Goal: Task Accomplishment & Management: Use online tool/utility

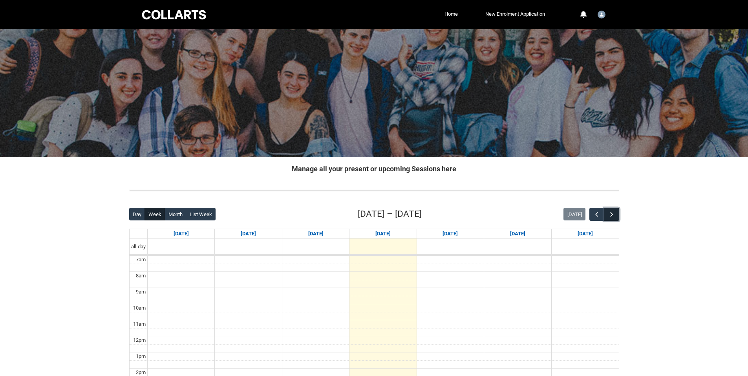
click at [611, 214] on span "button" at bounding box center [612, 215] width 8 height 8
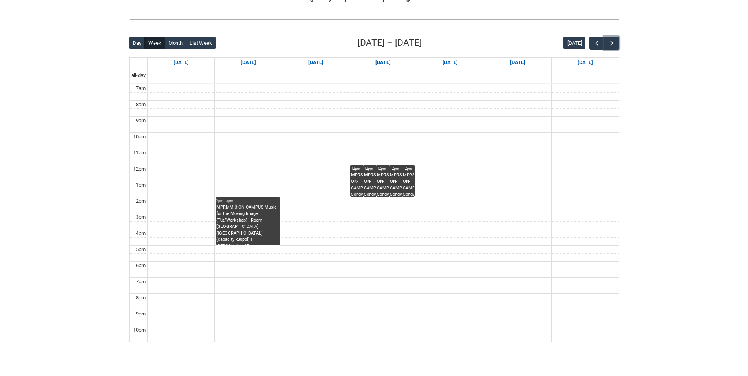
scroll to position [157, 0]
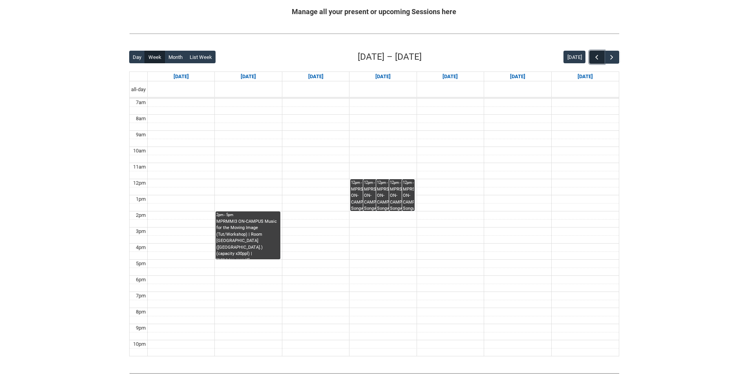
click at [597, 53] on button "button" at bounding box center [596, 57] width 15 height 13
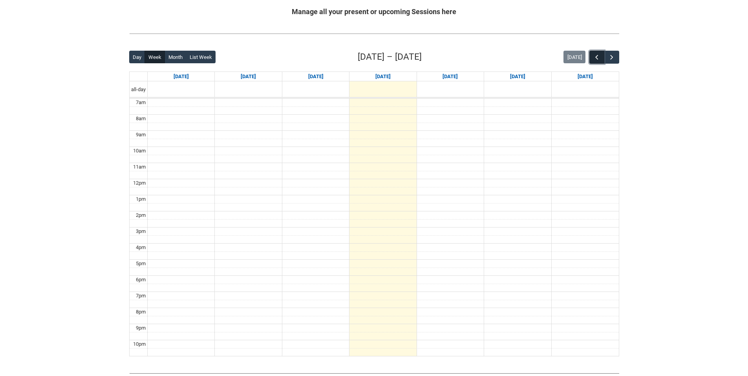
click at [597, 53] on button "button" at bounding box center [596, 57] width 15 height 13
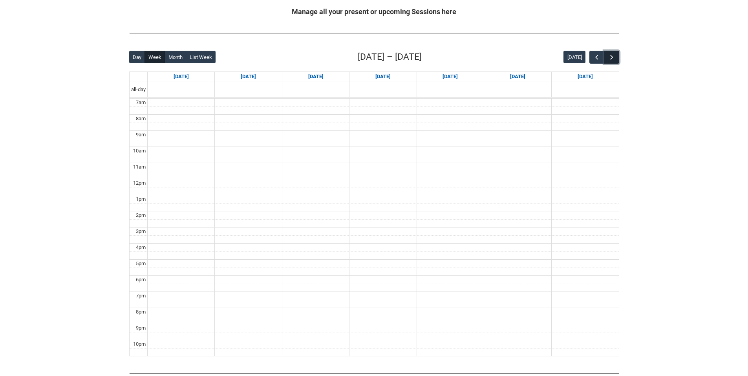
click at [612, 55] on span "button" at bounding box center [612, 57] width 8 height 8
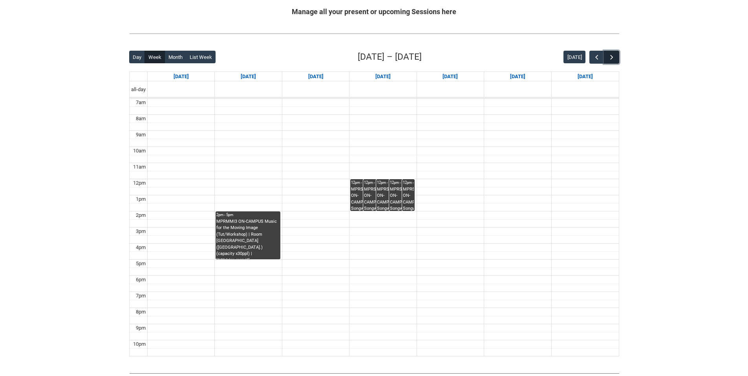
click at [612, 55] on span "button" at bounding box center [612, 57] width 8 height 8
click at [591, 57] on button "button" at bounding box center [596, 57] width 15 height 13
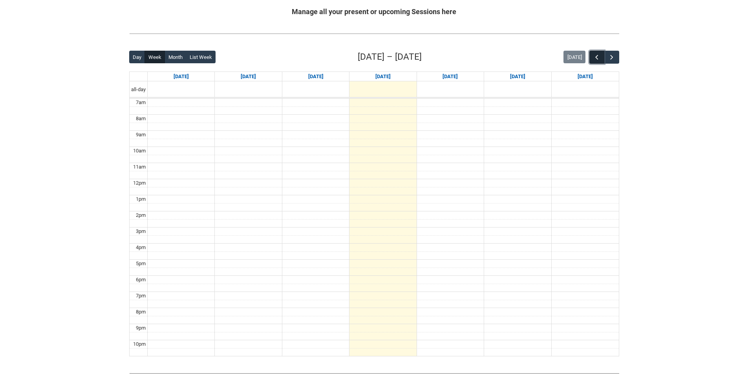
click at [591, 57] on button "button" at bounding box center [596, 57] width 15 height 13
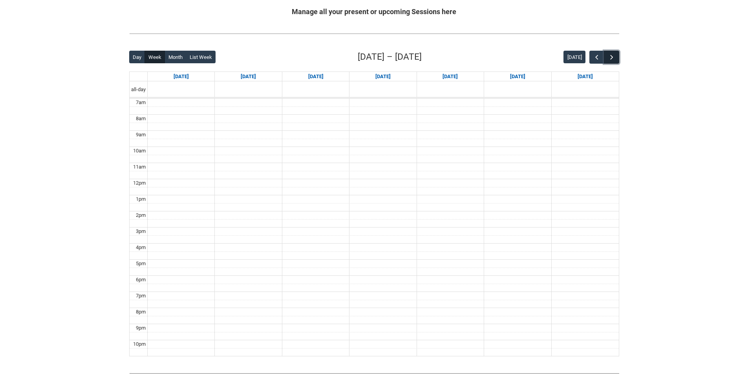
click at [613, 57] on span "button" at bounding box center [612, 57] width 8 height 8
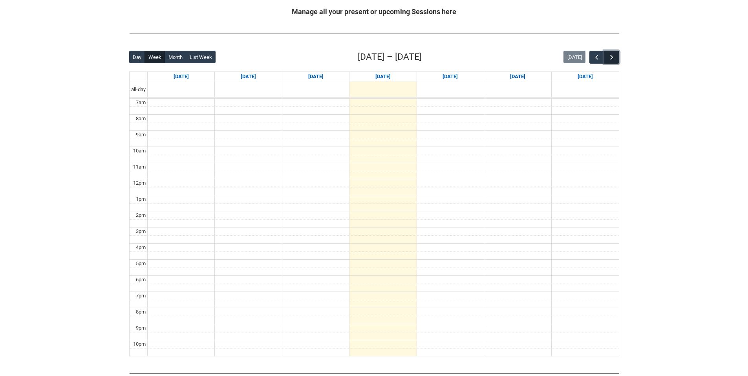
click at [613, 57] on span "button" at bounding box center [612, 57] width 8 height 8
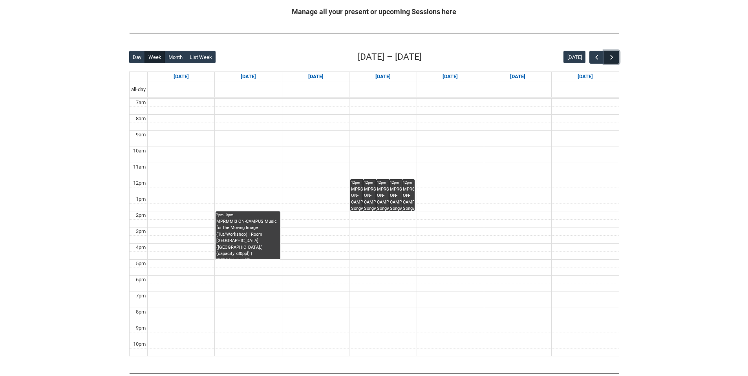
click at [613, 57] on span "button" at bounding box center [612, 57] width 8 height 8
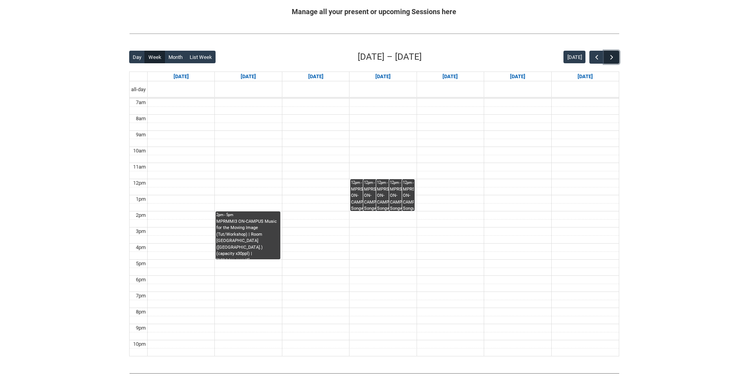
click at [613, 57] on span "button" at bounding box center [612, 57] width 8 height 8
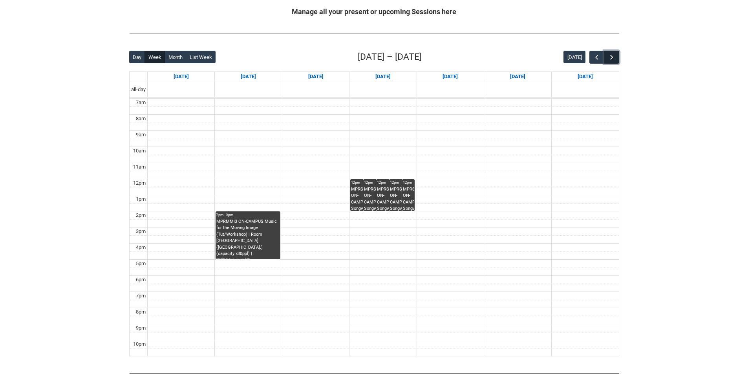
click at [613, 57] on span "button" at bounding box center [612, 57] width 8 height 8
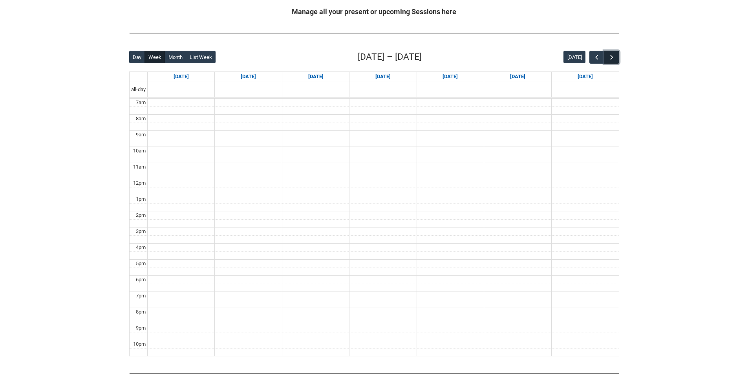
click at [613, 57] on span "button" at bounding box center [612, 57] width 8 height 8
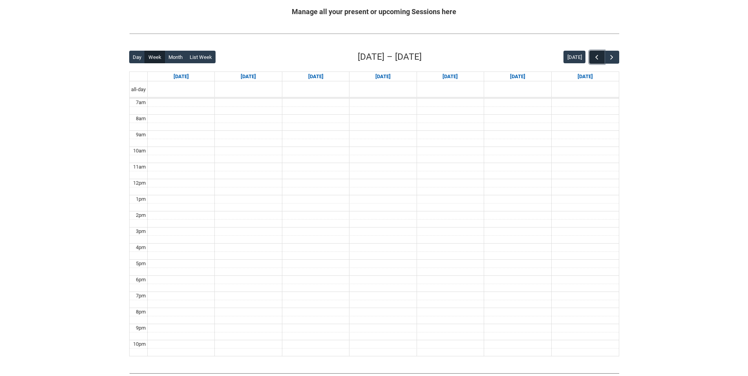
click at [595, 55] on span "button" at bounding box center [597, 57] width 8 height 8
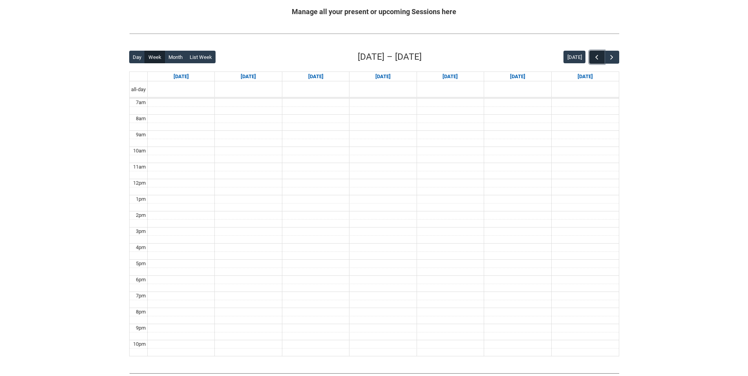
click at [595, 55] on span "button" at bounding box center [597, 57] width 8 height 8
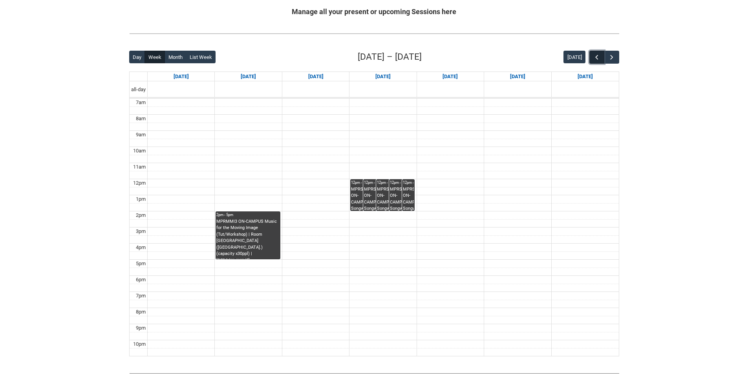
click at [595, 55] on span "button" at bounding box center [597, 57] width 8 height 8
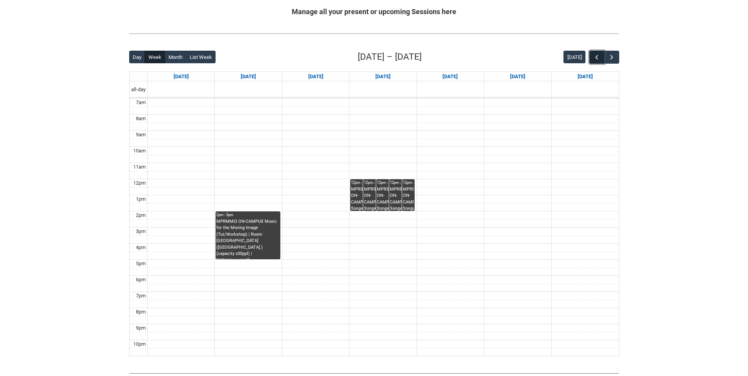
click at [595, 55] on span "button" at bounding box center [597, 57] width 8 height 8
click at [599, 55] on span "button" at bounding box center [597, 57] width 8 height 8
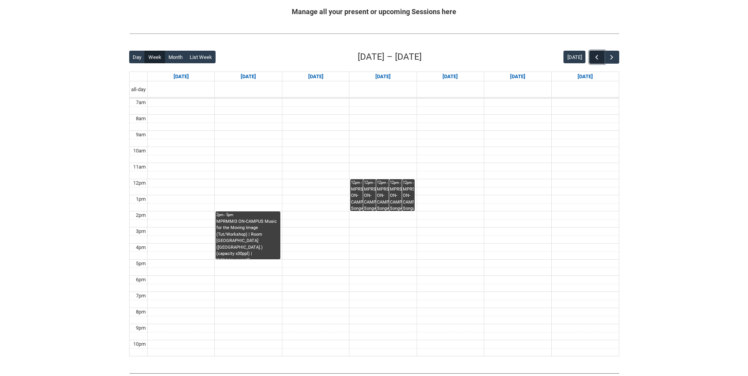
click at [599, 55] on span "button" at bounding box center [597, 57] width 8 height 8
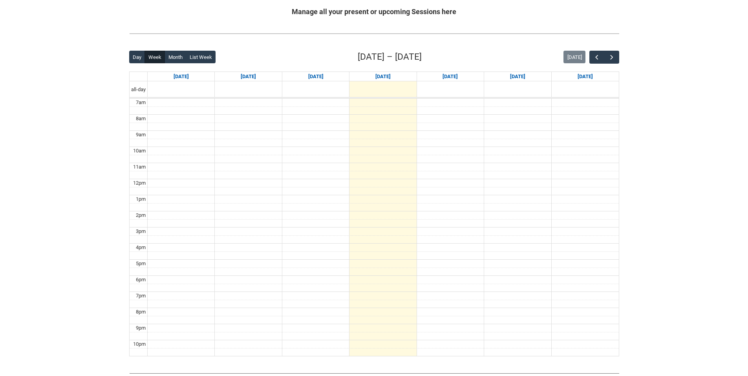
click at [624, 57] on div "Back Loading... This page should update in a few seconds... Day Week Month List…" at bounding box center [374, 203] width 503 height 319
click at [616, 57] on button "button" at bounding box center [611, 57] width 15 height 13
